Goal: Find specific page/section: Find specific page/section

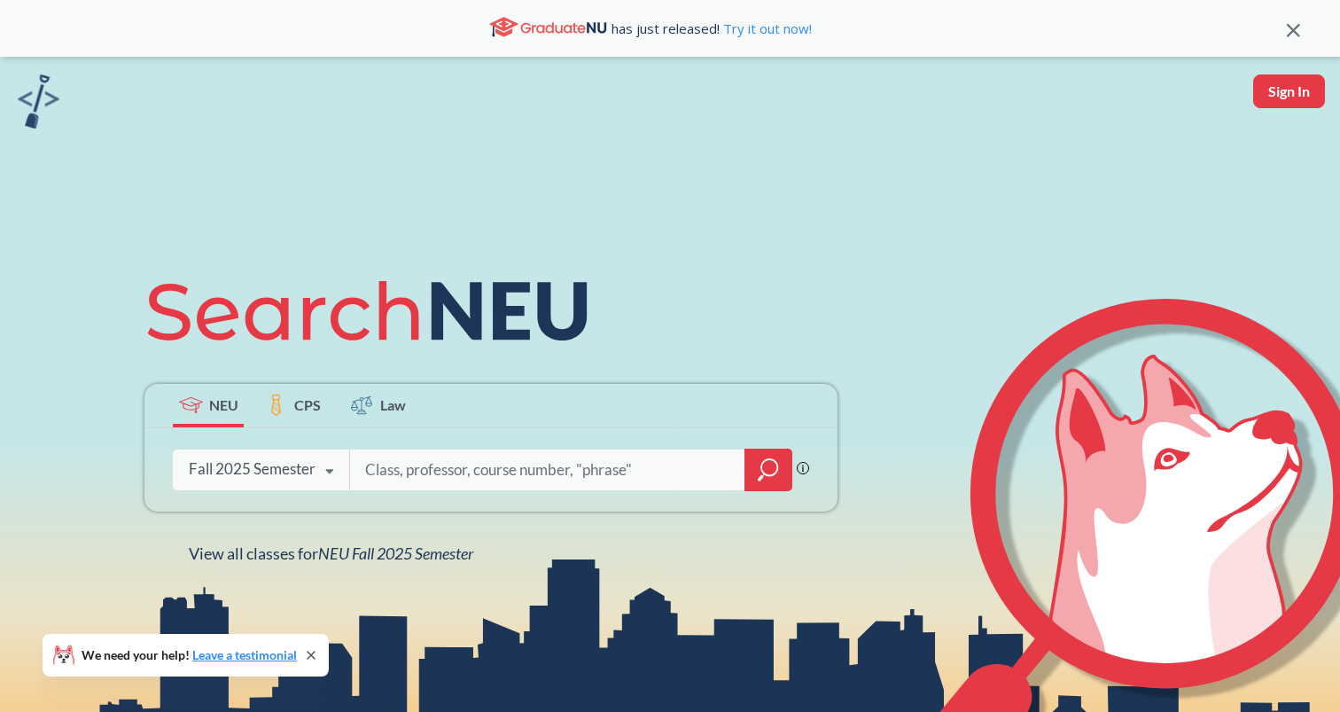
click at [1265, 100] on button "Sign In" at bounding box center [1289, 91] width 72 height 34
select select "US"
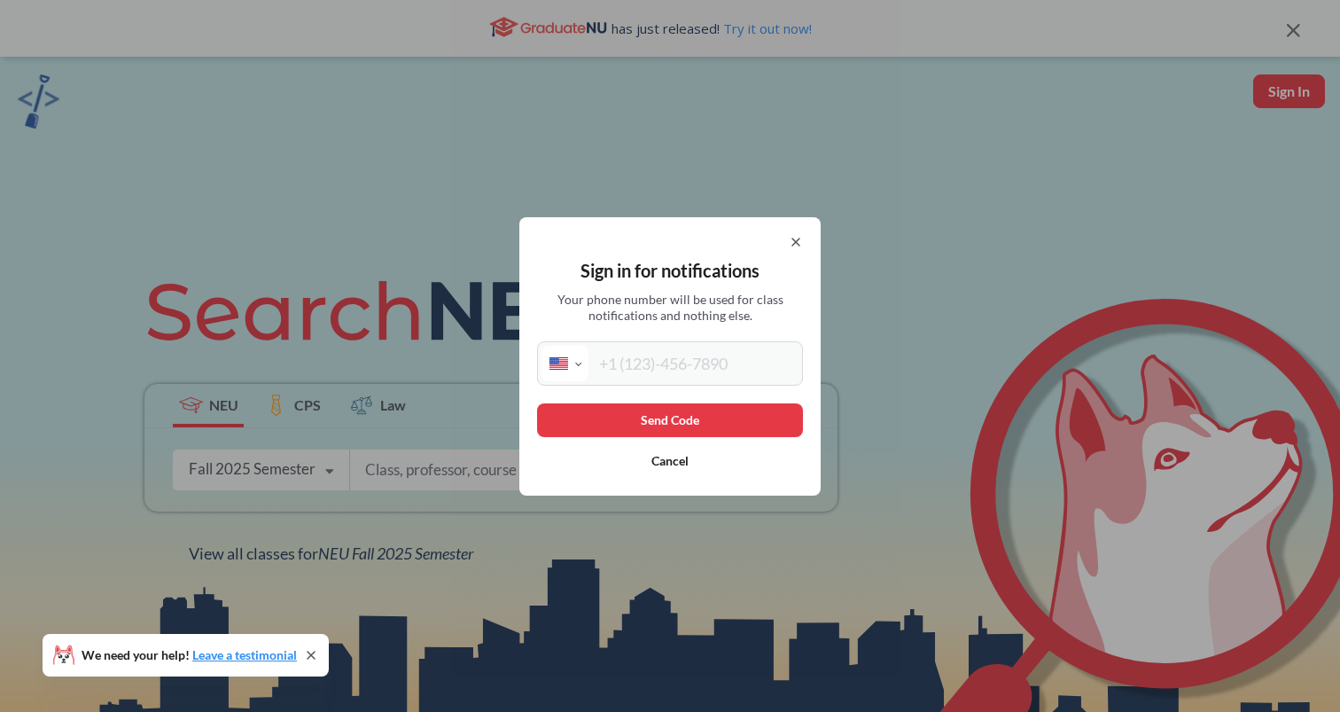
click at [791, 238] on icon at bounding box center [796, 242] width 14 height 14
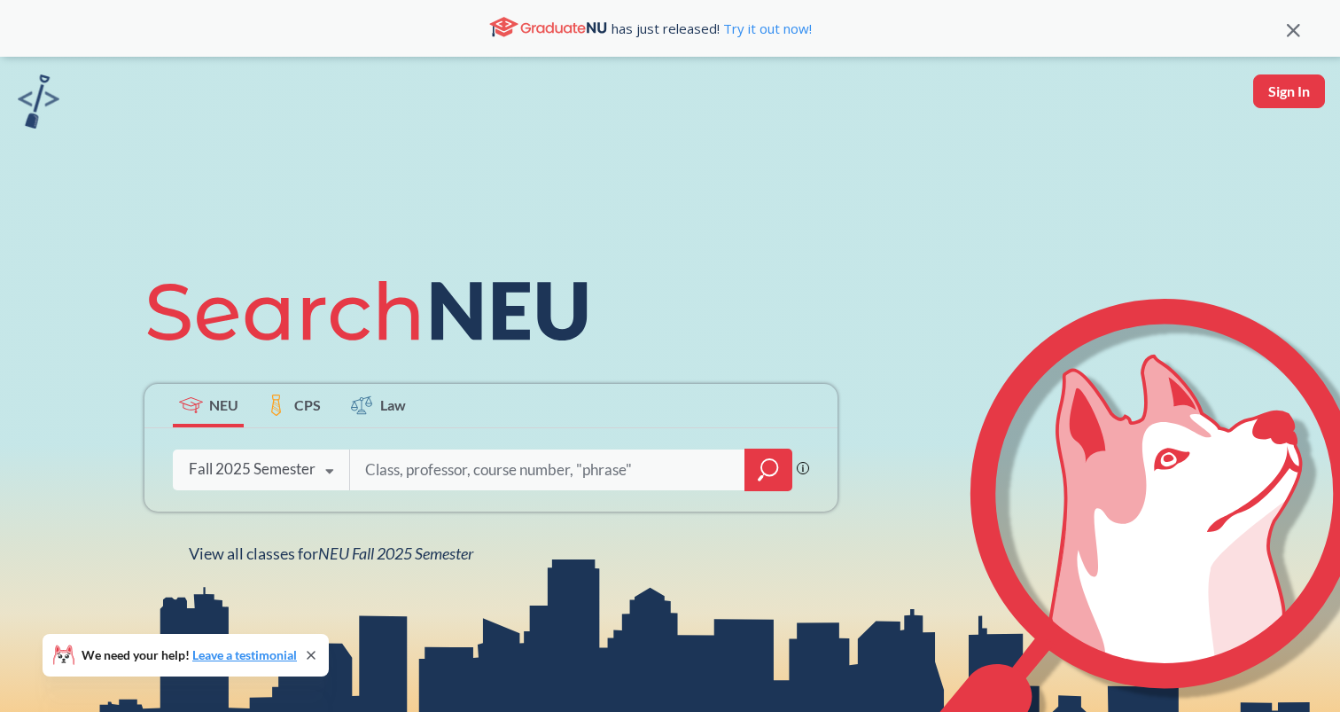
click at [305, 468] on div "Fall 2025 Semester" at bounding box center [252, 469] width 127 height 20
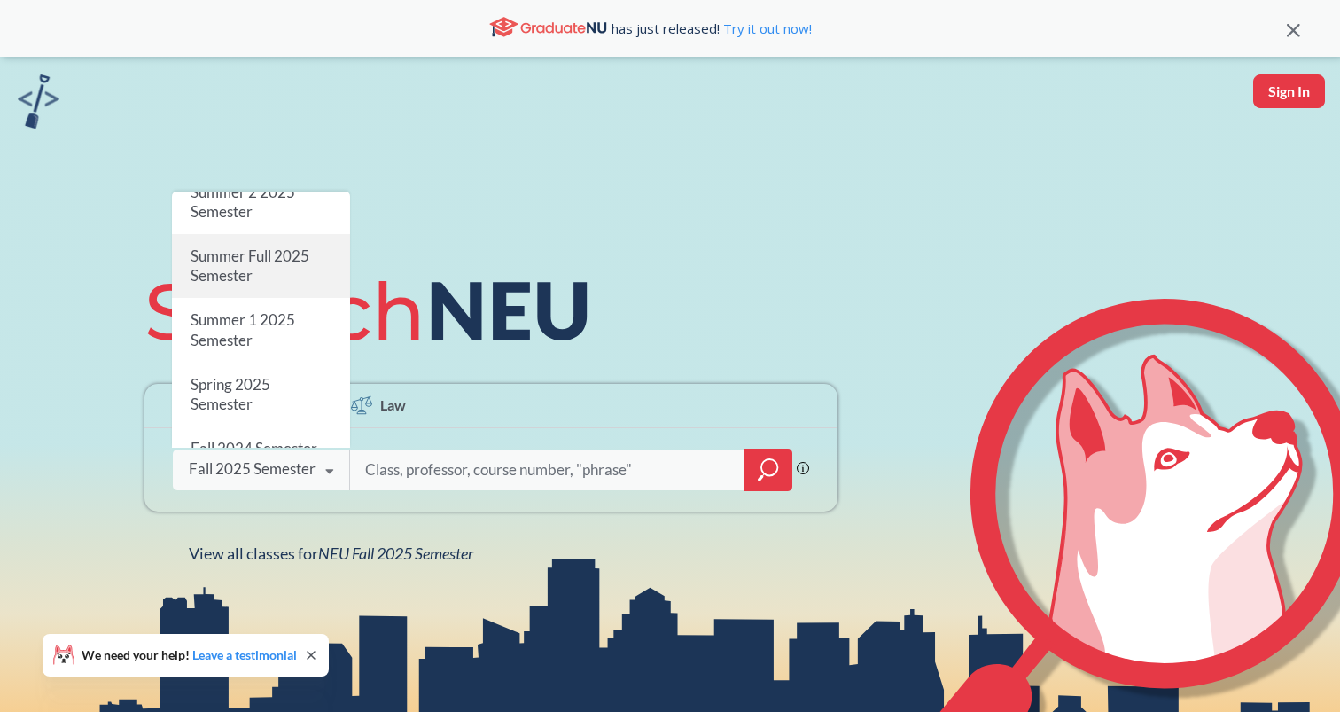
scroll to position [77, 0]
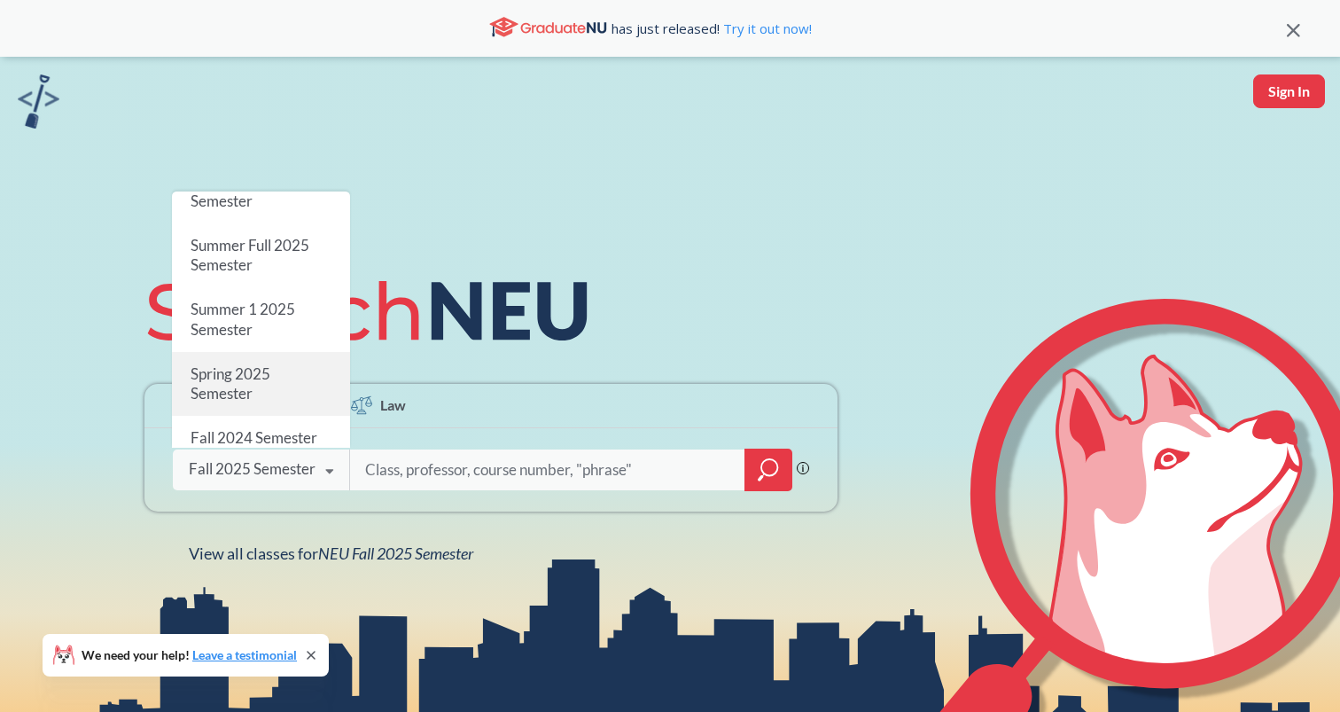
click at [282, 371] on div "Spring 2025 Semester" at bounding box center [261, 384] width 178 height 64
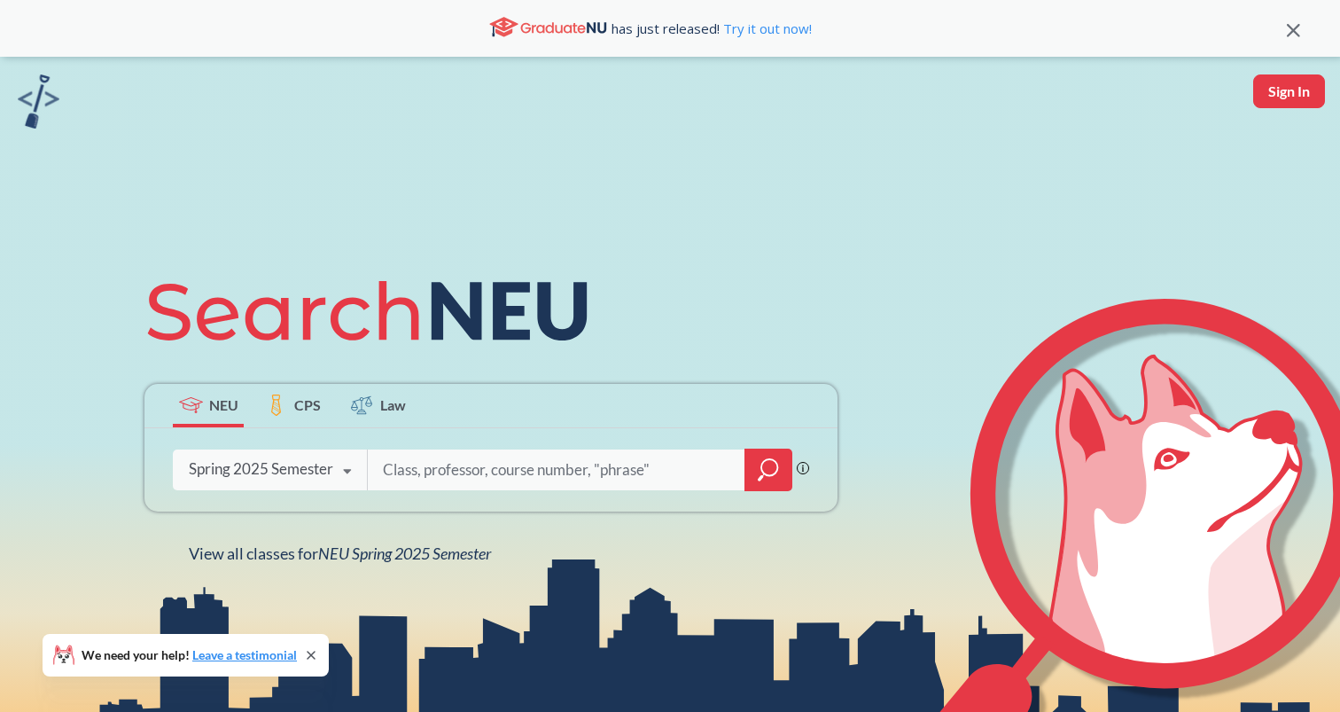
click at [414, 463] on input "search" at bounding box center [556, 469] width 351 height 37
type input "MGMT"
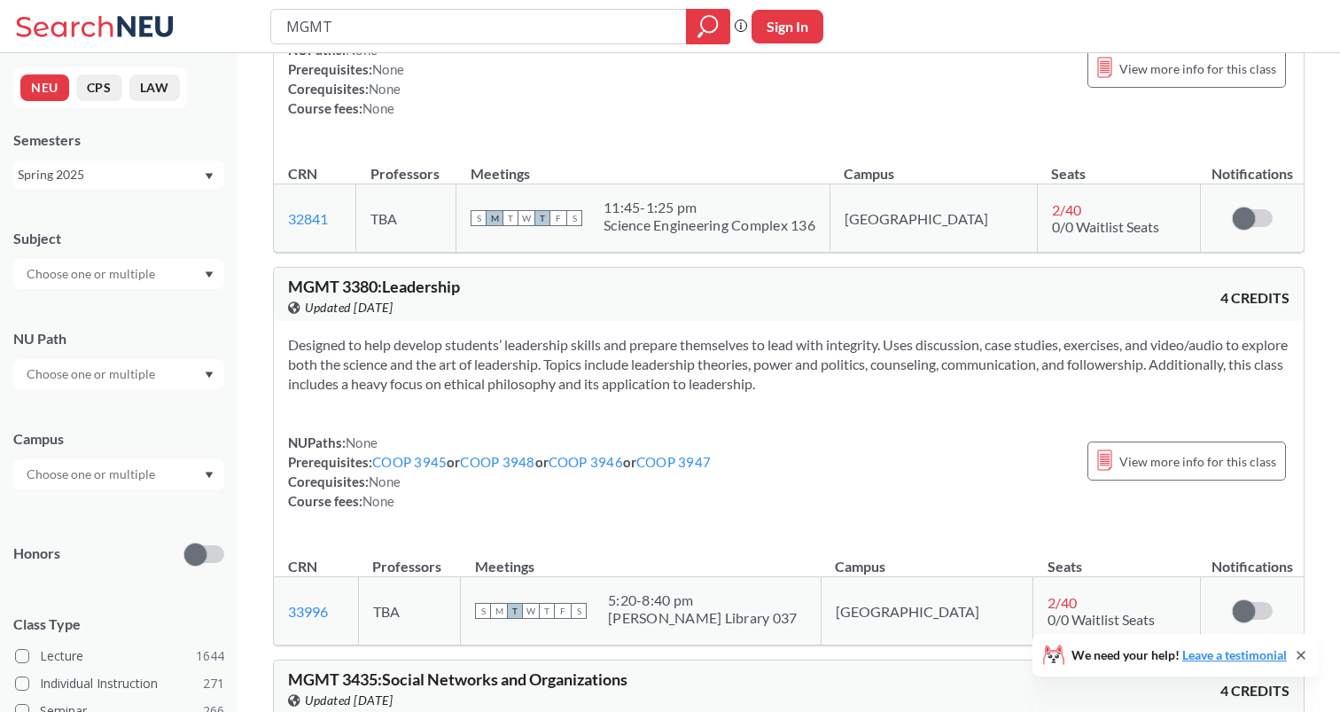
scroll to position [1801, 0]
click at [413, 461] on link "COOP 3945" at bounding box center [409, 460] width 74 height 16
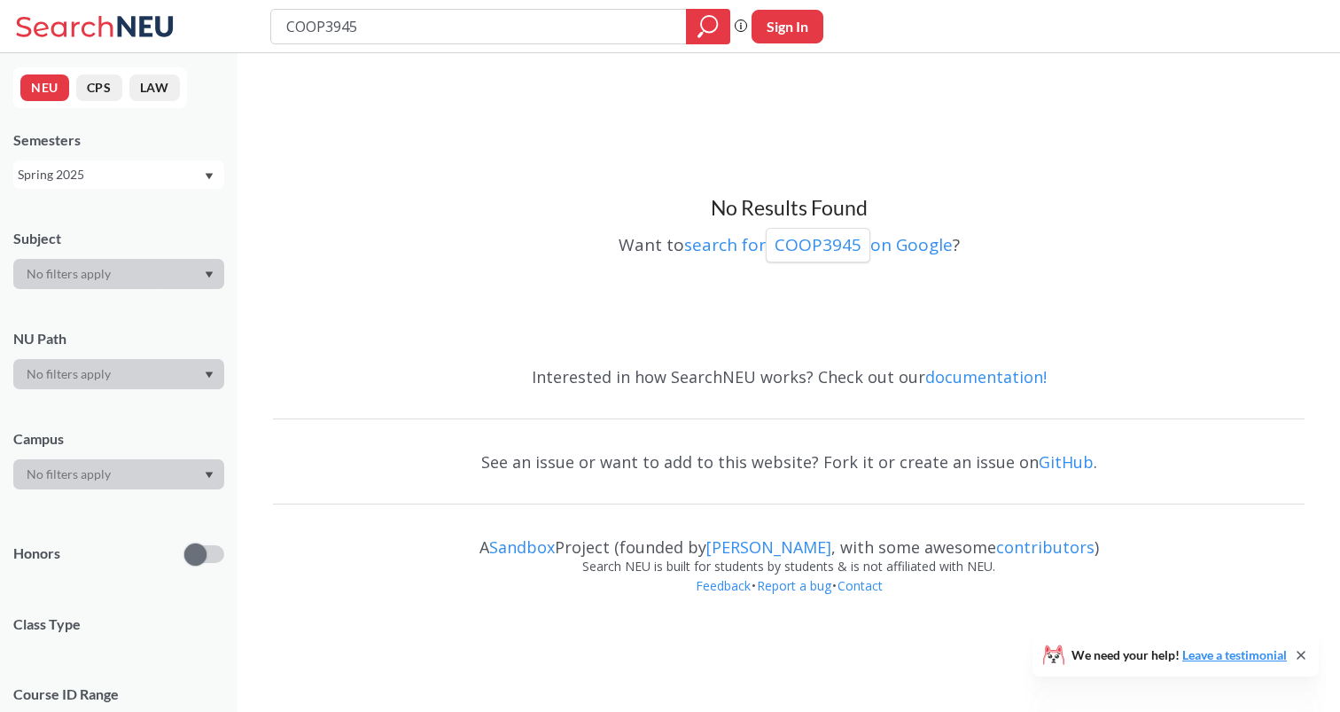
type input "MGMT"
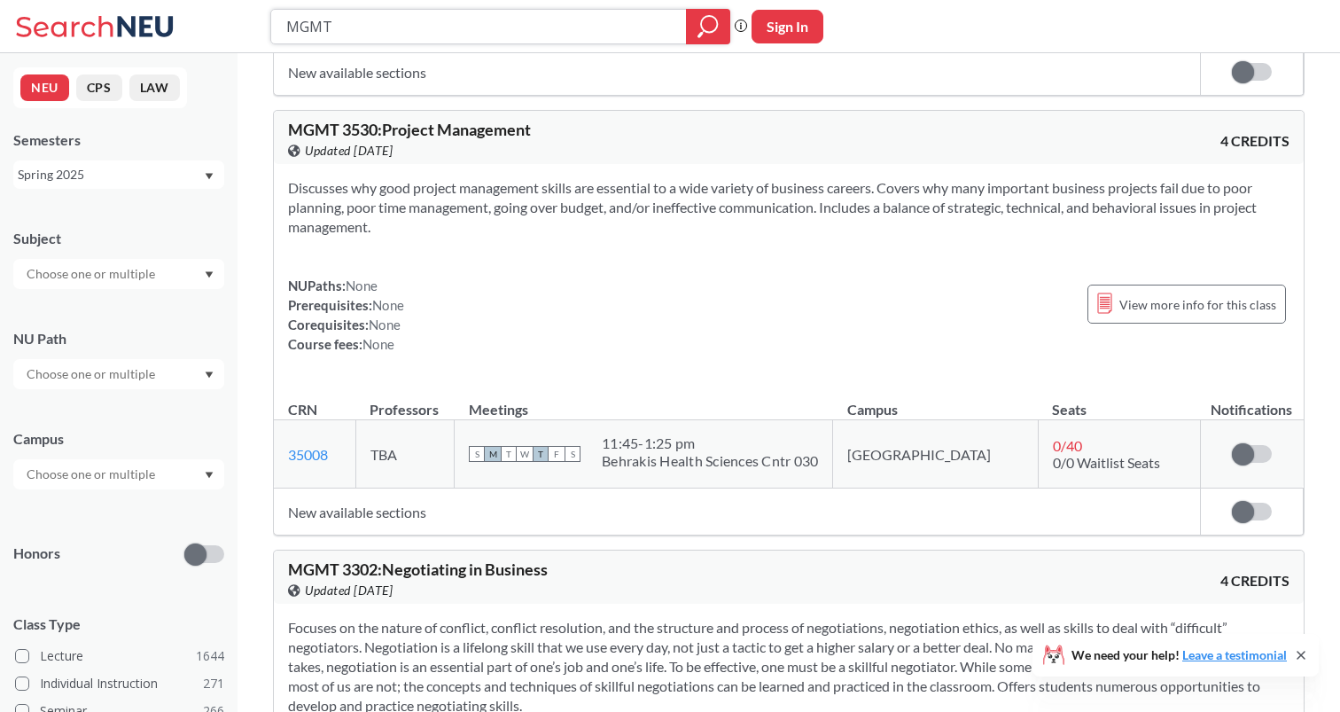
scroll to position [248, 0]
